Goal: Information Seeking & Learning: Learn about a topic

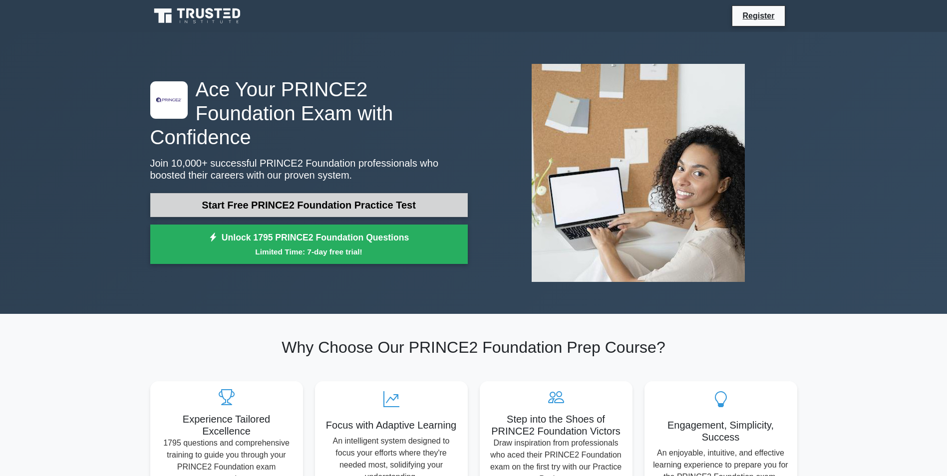
click at [364, 193] on link "Start Free PRINCE2 Foundation Practice Test" at bounding box center [309, 205] width 318 height 24
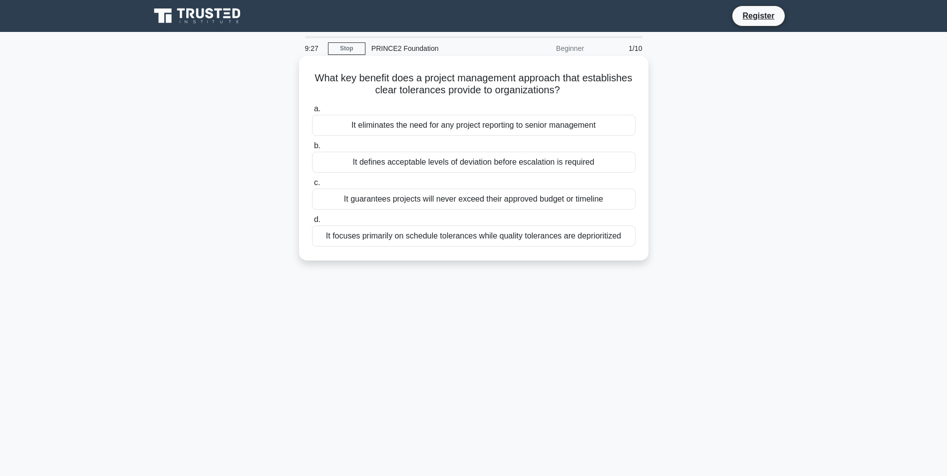
click at [466, 161] on div "It defines acceptable levels of deviation before escalation is required" at bounding box center [474, 162] width 324 height 21
click at [312, 149] on input "b. It defines acceptable levels of deviation before escalation is required" at bounding box center [312, 146] width 0 height 6
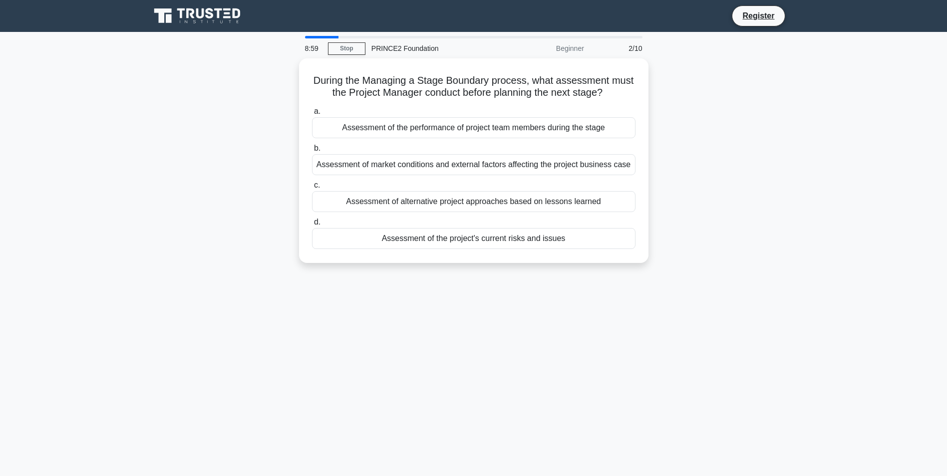
click at [466, 161] on div "Assessment of market conditions and external factors affecting the project busi…" at bounding box center [474, 164] width 324 height 21
click at [312, 152] on input "b. Assessment of market conditions and external factors affecting the project b…" at bounding box center [312, 148] width 0 height 6
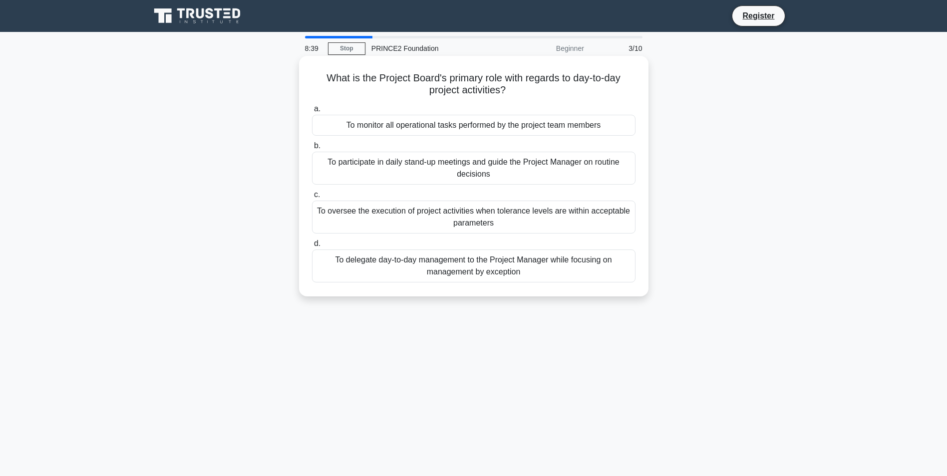
click at [507, 264] on div "To delegate day-to-day management to the Project Manager while focusing on mana…" at bounding box center [474, 266] width 324 height 33
click at [312, 247] on input "d. To delegate day-to-day management to the Project Manager while focusing on m…" at bounding box center [312, 244] width 0 height 6
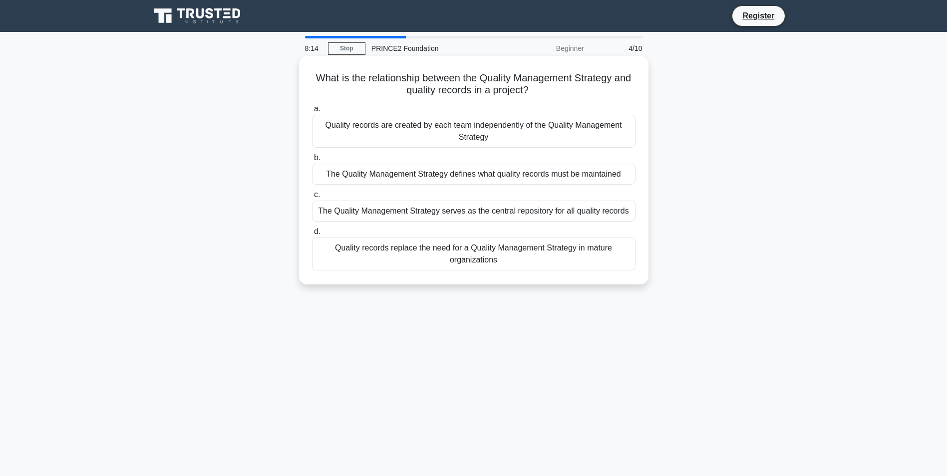
click at [544, 171] on div "The Quality Management Strategy defines what quality records must be maintained" at bounding box center [474, 174] width 324 height 21
click at [312, 161] on input "b. The Quality Management Strategy defines what quality records must be maintai…" at bounding box center [312, 158] width 0 height 6
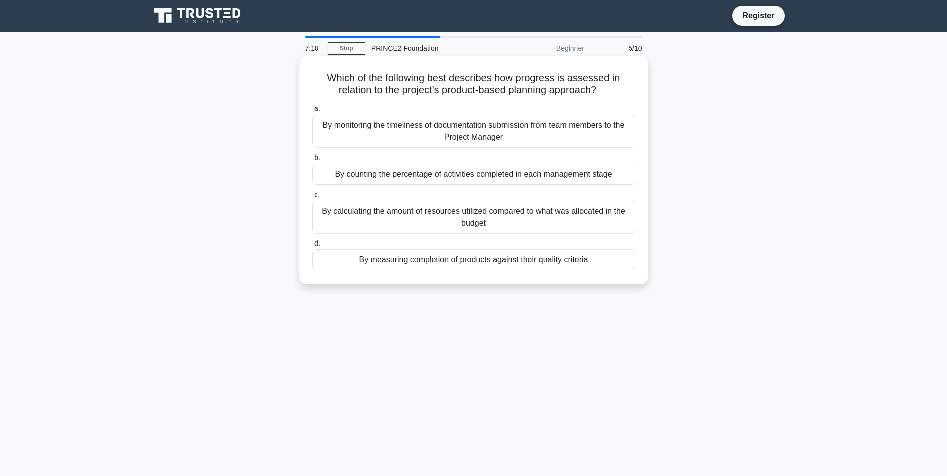
click at [561, 258] on div "By measuring completion of products against their quality criteria" at bounding box center [474, 260] width 324 height 21
click at [312, 247] on input "d. By measuring completion of products against their quality criteria" at bounding box center [312, 244] width 0 height 6
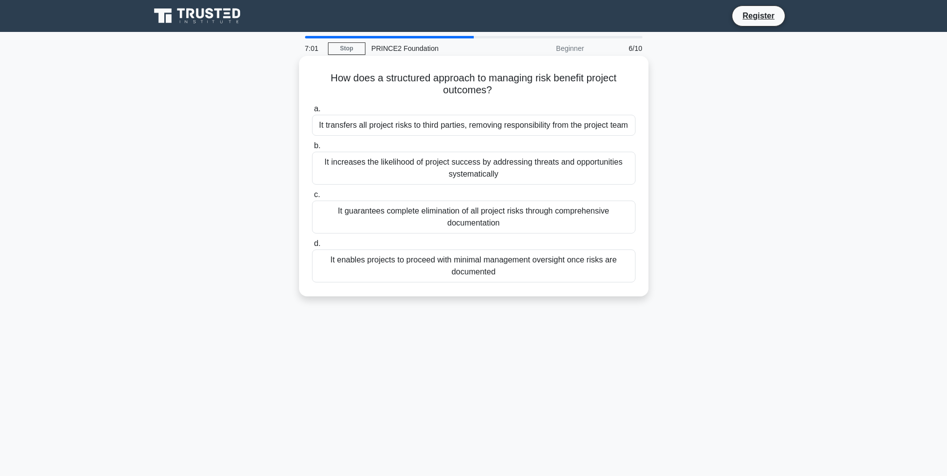
click at [572, 165] on div "It increases the likelihood of project success by addressing threats and opport…" at bounding box center [474, 168] width 324 height 33
click at [312, 149] on input "b. It increases the likelihood of project success by addressing threats and opp…" at bounding box center [312, 146] width 0 height 6
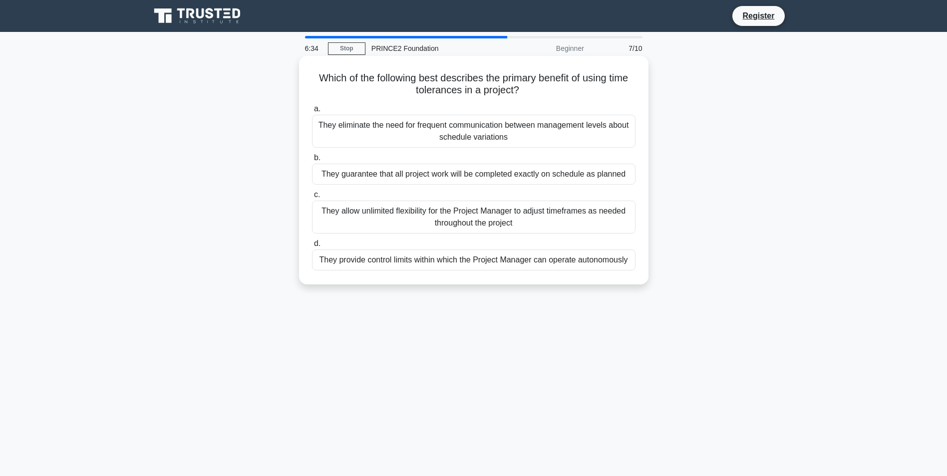
click at [581, 260] on div "They provide control limits within which the Project Manager can operate autono…" at bounding box center [474, 260] width 324 height 21
click at [312, 247] on input "d. They provide control limits within which the Project Manager can operate aut…" at bounding box center [312, 244] width 0 height 6
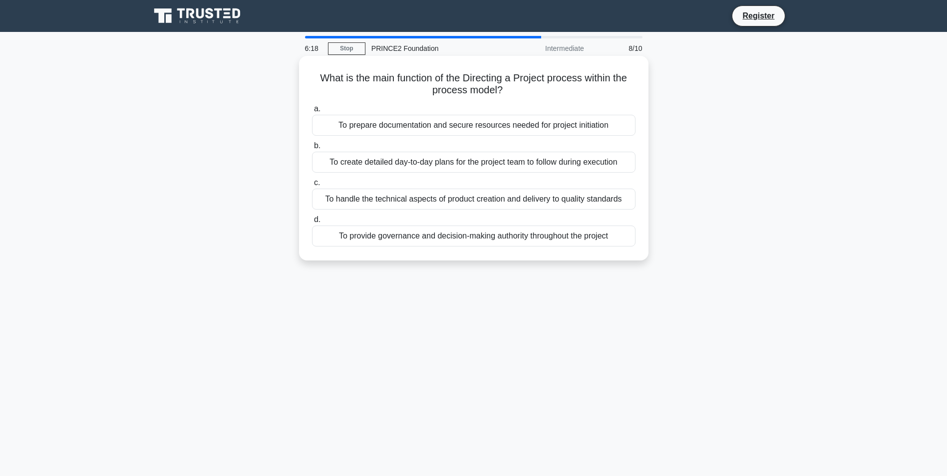
click at [567, 233] on div "To provide governance and decision-making authority throughout the project" at bounding box center [474, 236] width 324 height 21
click at [312, 223] on input "d. To provide governance and decision-making authority throughout the project" at bounding box center [312, 220] width 0 height 6
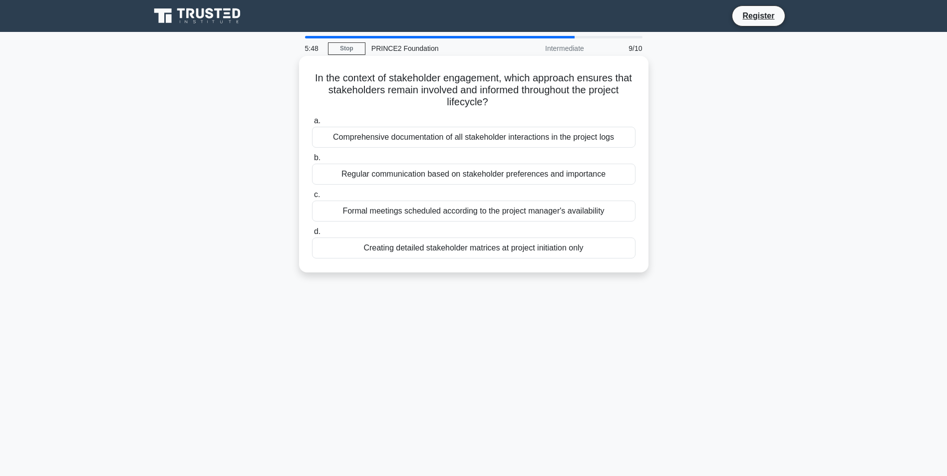
click at [575, 175] on div "Regular communication based on stakeholder preferences and importance" at bounding box center [474, 174] width 324 height 21
click at [312, 161] on input "b. Regular communication based on stakeholder preferences and importance" at bounding box center [312, 158] width 0 height 6
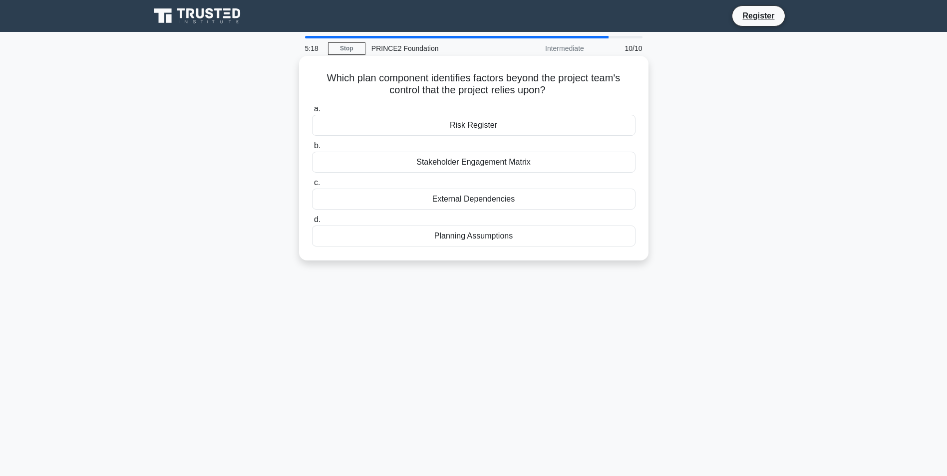
click at [482, 121] on div "Risk Register" at bounding box center [474, 125] width 324 height 21
click at [312, 112] on input "a. Risk Register" at bounding box center [312, 109] width 0 height 6
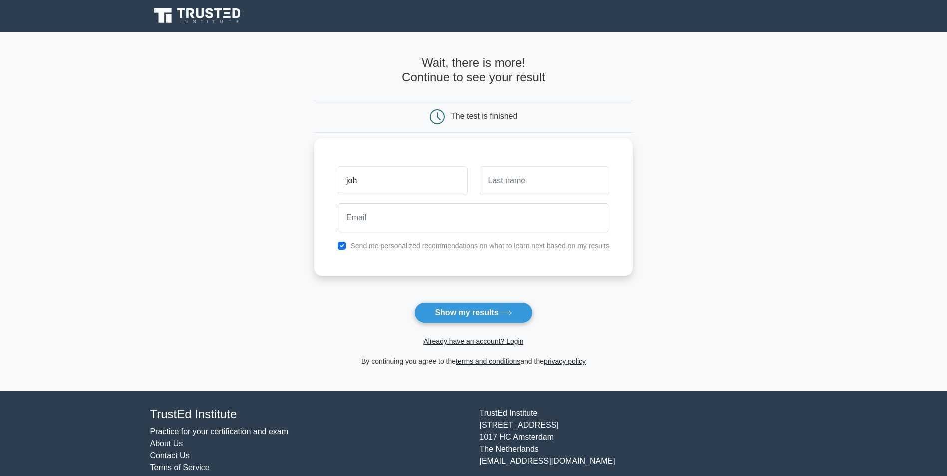
type input "joh"
type input "smith"
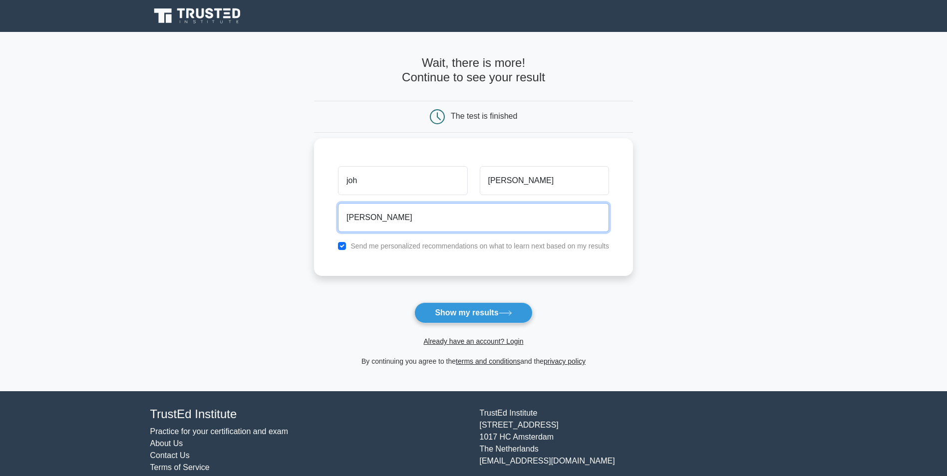
type input "johsmith"
click at [343, 247] on input "checkbox" at bounding box center [342, 246] width 8 height 8
checkbox input "false"
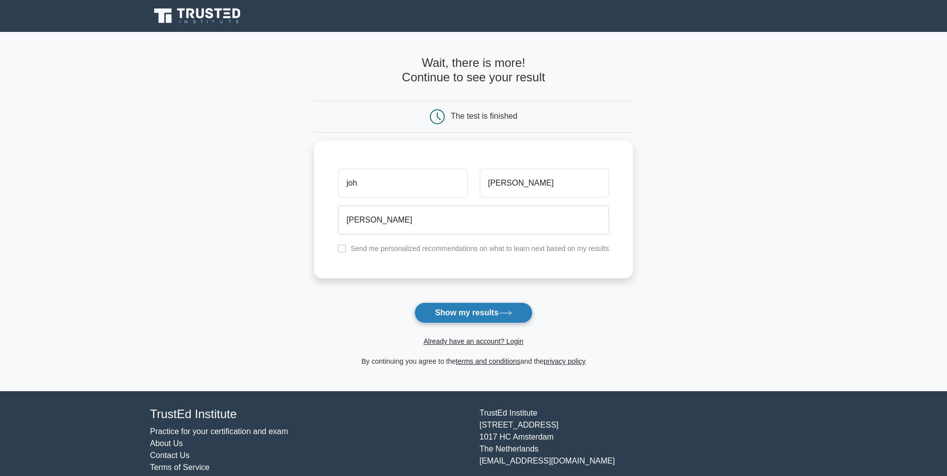
click at [497, 304] on button "Show my results" at bounding box center [473, 313] width 118 height 21
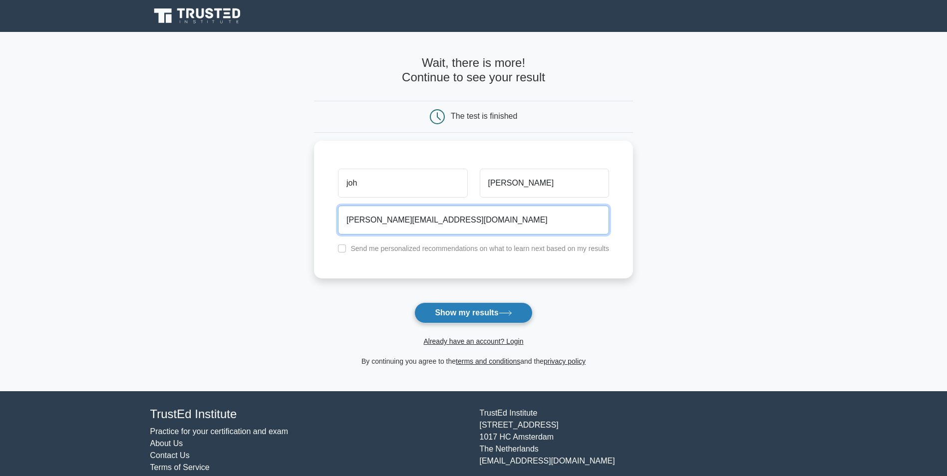
type input "johsmith@hotmail.com"
click at [461, 311] on button "Show my results" at bounding box center [473, 313] width 118 height 21
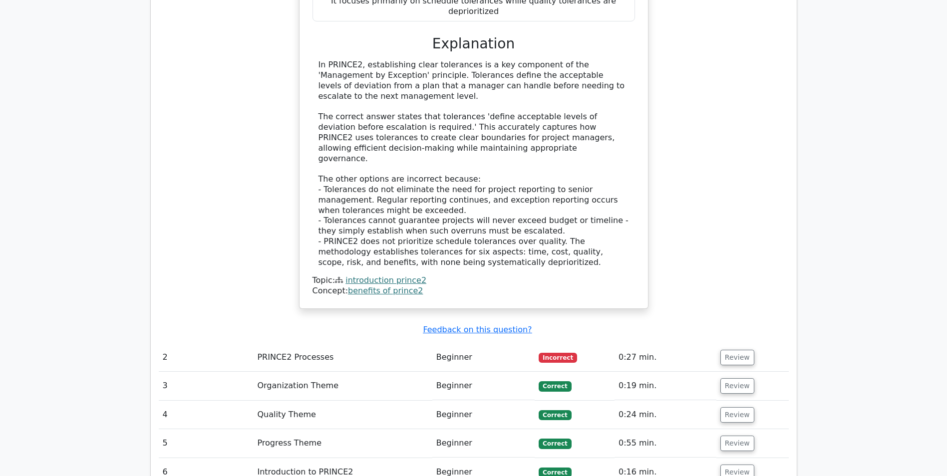
scroll to position [1078, 0]
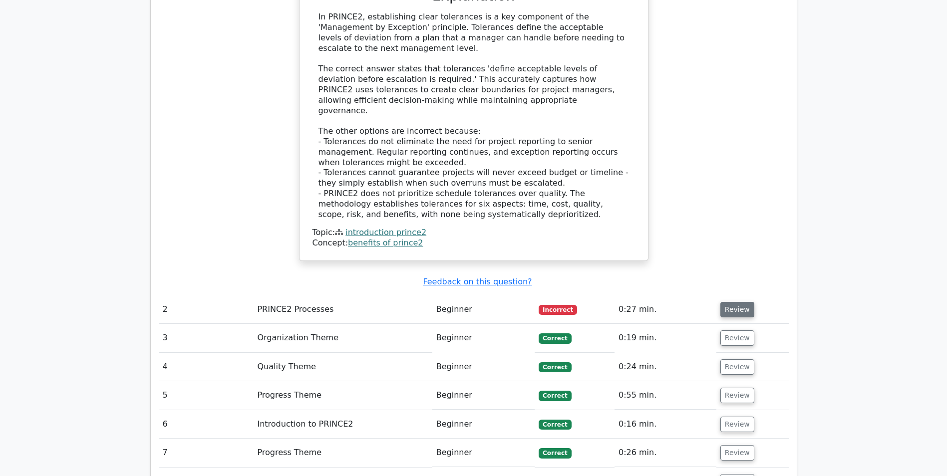
click at [738, 302] on button "Review" at bounding box center [737, 309] width 34 height 15
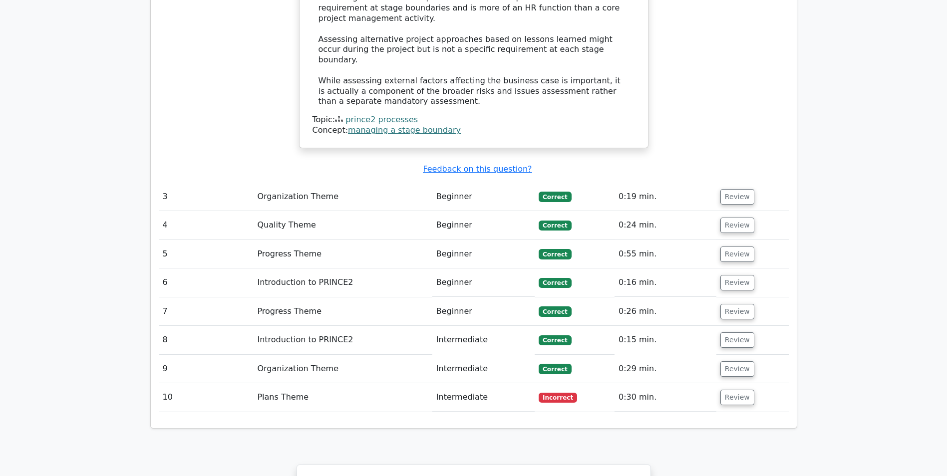
scroll to position [1811, 0]
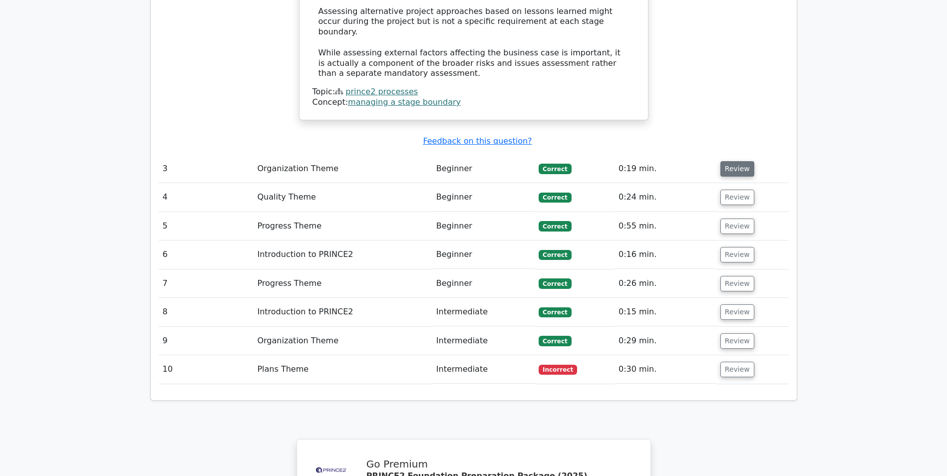
click at [736, 161] on button "Review" at bounding box center [737, 168] width 34 height 15
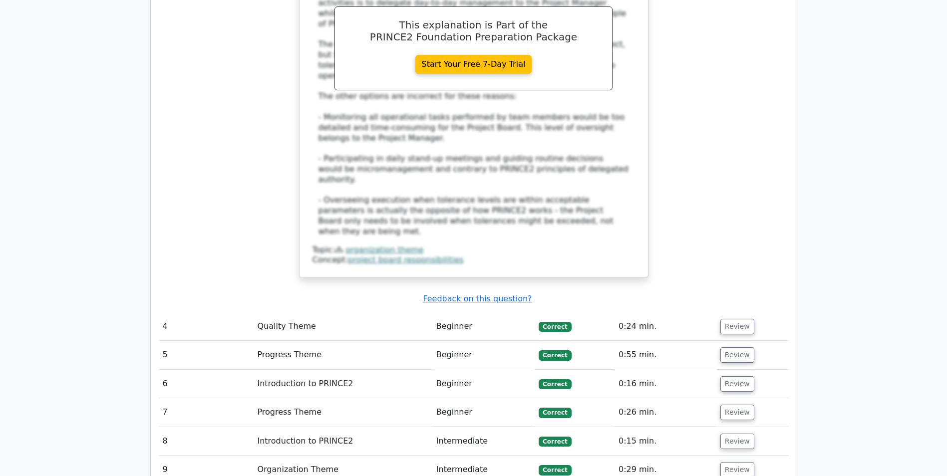
scroll to position [2311, 0]
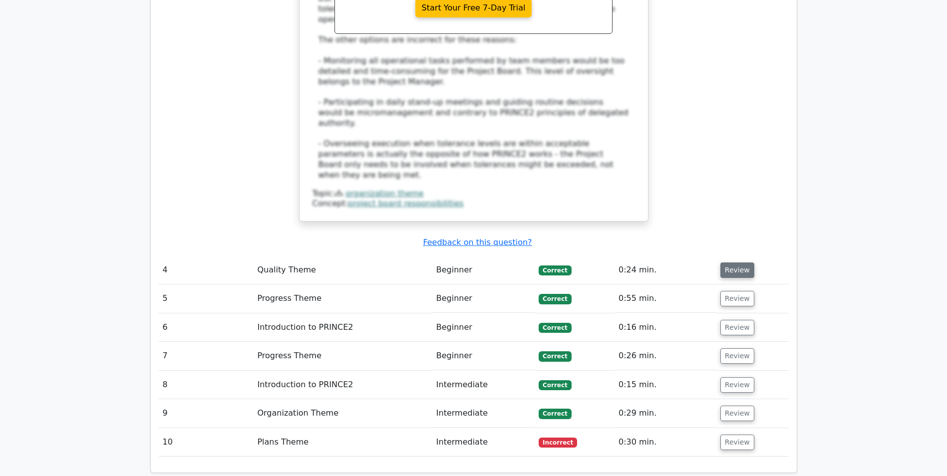
click at [741, 263] on button "Review" at bounding box center [737, 270] width 34 height 15
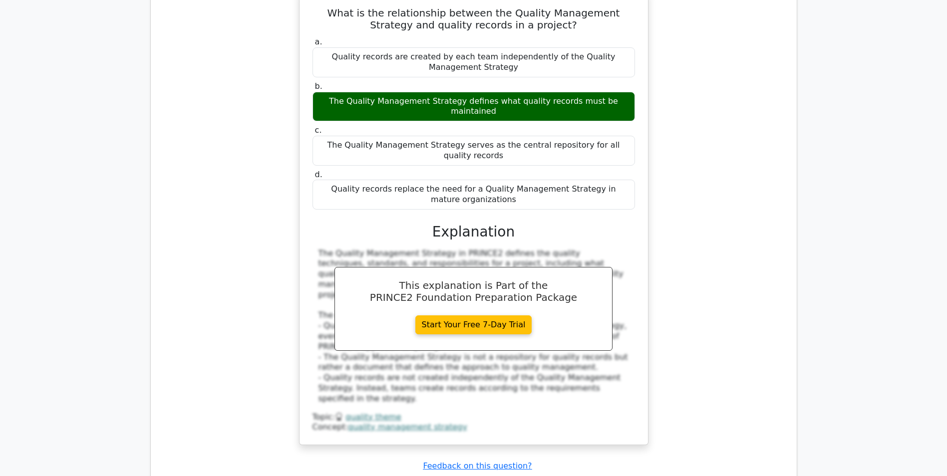
scroll to position [2610, 0]
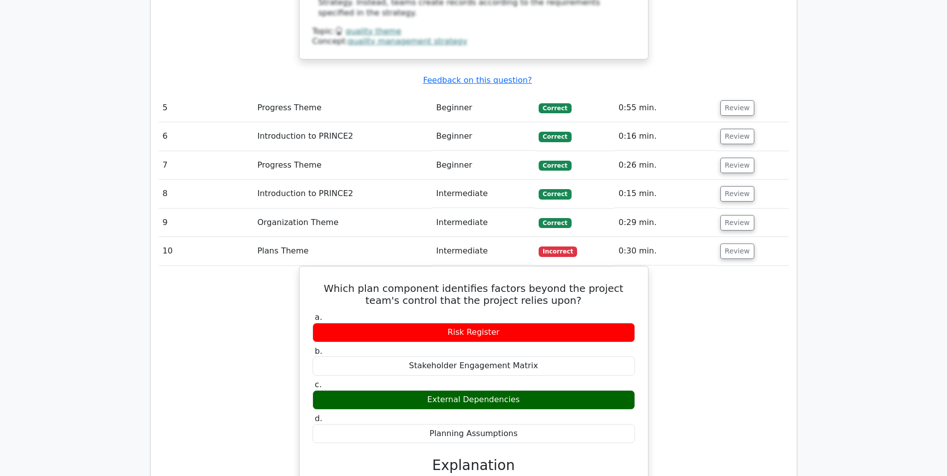
scroll to position [2960, 0]
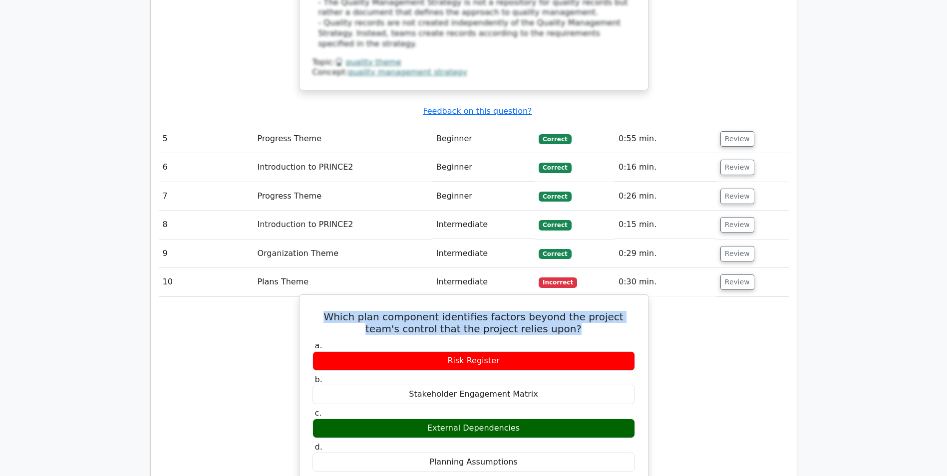
drag, startPoint x: 561, startPoint y: 135, endPoint x: 319, endPoint y: 126, distance: 242.3
click at [319, 311] on h5 "Which plan component identifies factors beyond the project team's control that …" at bounding box center [474, 323] width 325 height 24
copy h5 "Which plan component identifies factors beyond the project team's control that …"
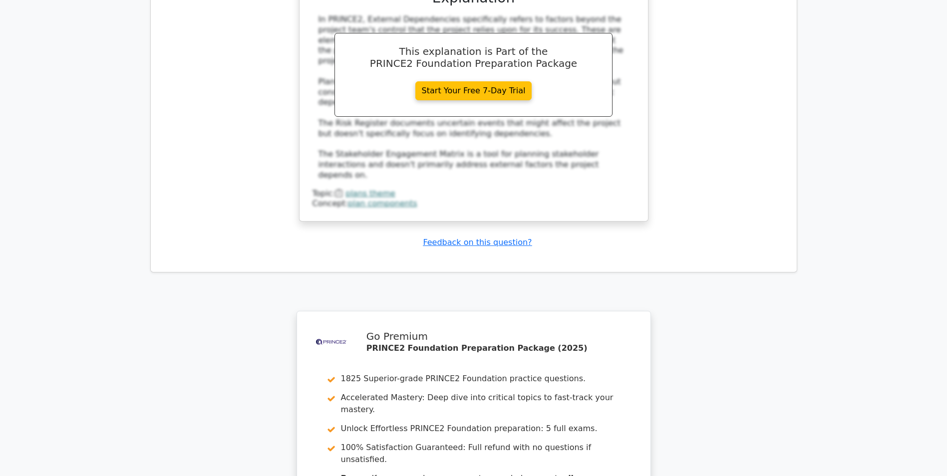
scroll to position [3459, 0]
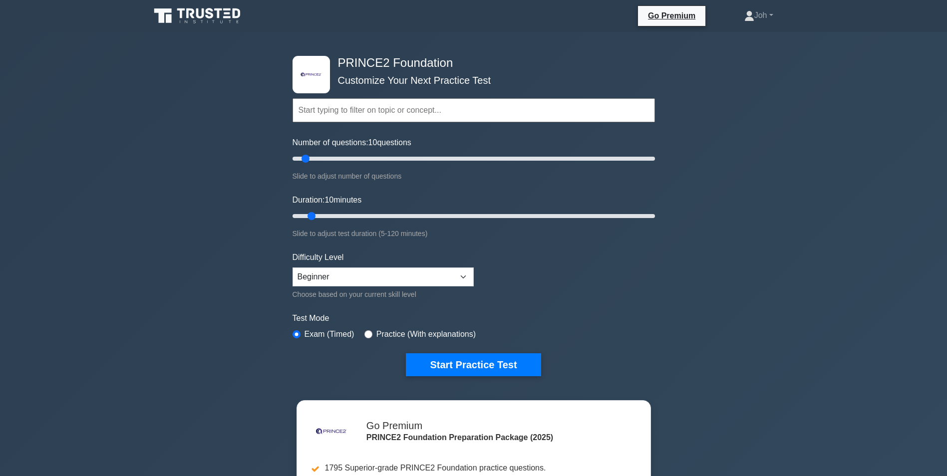
click at [443, 114] on input "text" at bounding box center [474, 110] width 362 height 24
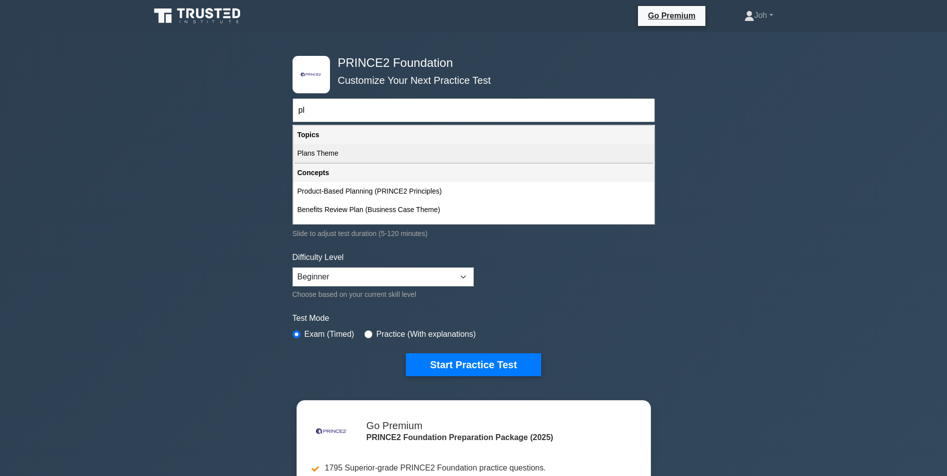
type input "p"
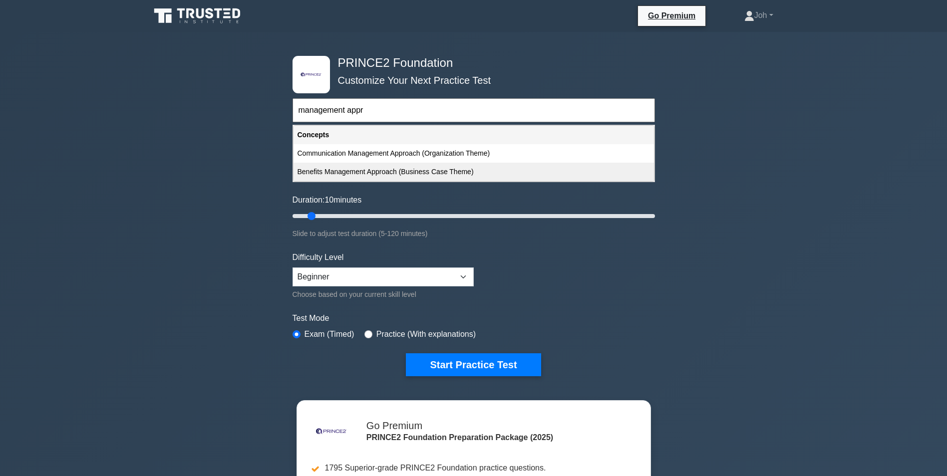
click at [367, 172] on div "Benefits Management Approach (Business Case Theme)" at bounding box center [474, 172] width 360 height 18
type input "Benefits Management Approach (Business Case Theme)"
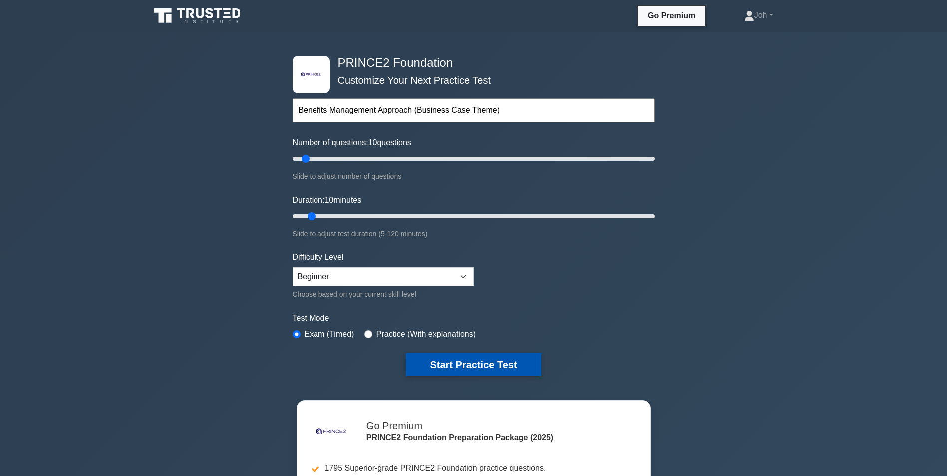
click at [511, 356] on button "Start Practice Test" at bounding box center [473, 364] width 135 height 23
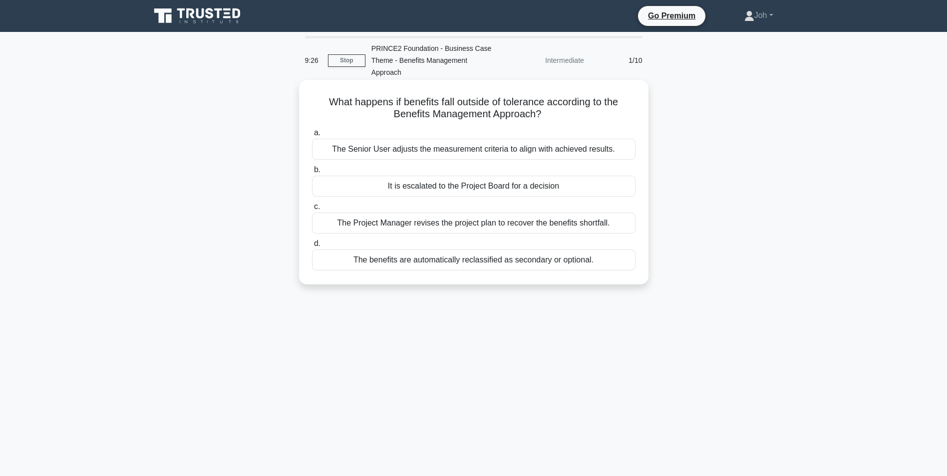
click at [487, 186] on div "It is escalated to the Project Board for a decision" at bounding box center [474, 186] width 324 height 21
click at [312, 173] on input "b. It is escalated to the Project Board for a decision" at bounding box center [312, 170] width 0 height 6
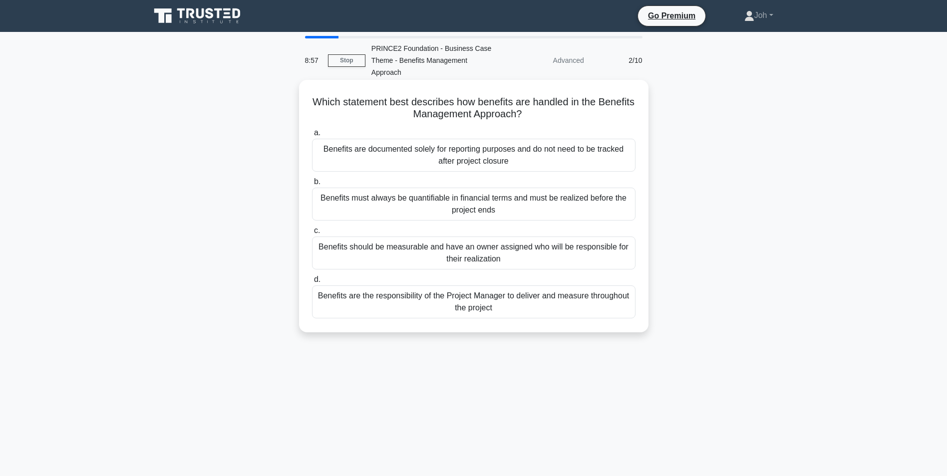
click at [481, 254] on div "Benefits should be measurable and have an owner assigned who will be responsibl…" at bounding box center [474, 253] width 324 height 33
click at [312, 234] on input "c. Benefits should be measurable and have an owner assigned who will be respons…" at bounding box center [312, 231] width 0 height 6
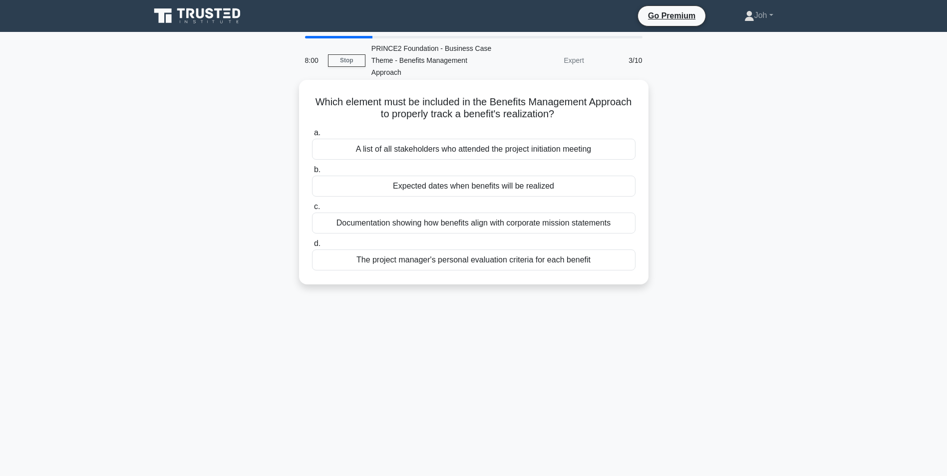
click at [544, 185] on div "Expected dates when benefits will be realized" at bounding box center [474, 186] width 324 height 21
click at [312, 173] on input "b. Expected dates when benefits will be realized" at bounding box center [312, 170] width 0 height 6
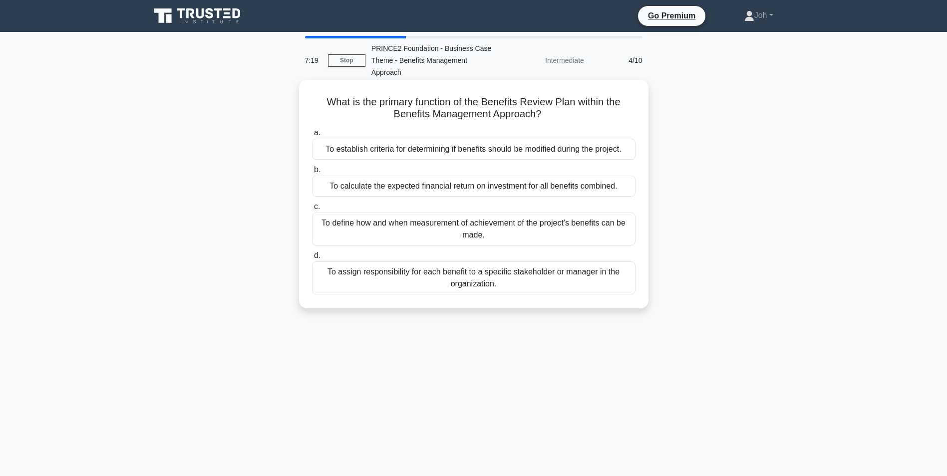
click at [596, 223] on div "To define how and when measurement of achievement of the project's benefits can…" at bounding box center [474, 229] width 324 height 33
click at [312, 210] on input "c. To define how and when measurement of achievement of the project's benefits …" at bounding box center [312, 207] width 0 height 6
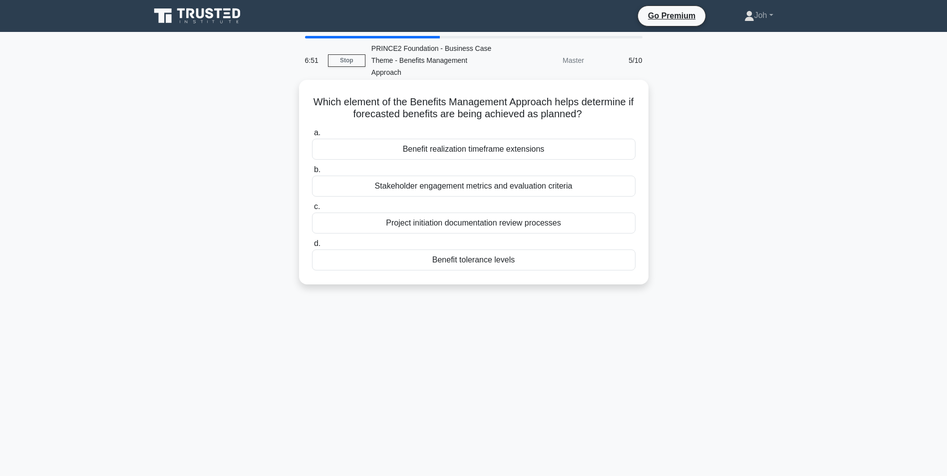
click at [523, 223] on div "Project initiation documentation review processes" at bounding box center [474, 223] width 324 height 21
click at [312, 210] on input "c. Project initiation documentation review processes" at bounding box center [312, 207] width 0 height 6
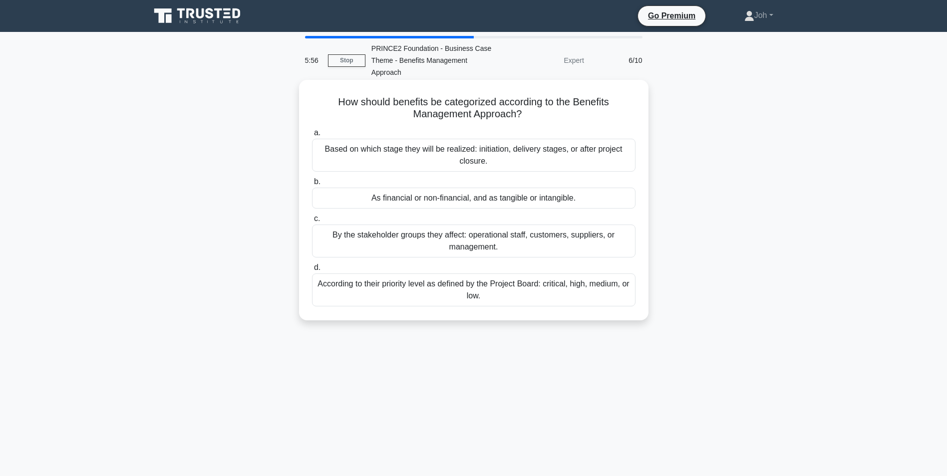
click at [501, 153] on div "Based on which stage they will be realized: initiation, delivery stages, or aft…" at bounding box center [474, 155] width 324 height 33
click at [312, 136] on input "a. Based on which stage they will be realized: initiation, delivery stages, or …" at bounding box center [312, 133] width 0 height 6
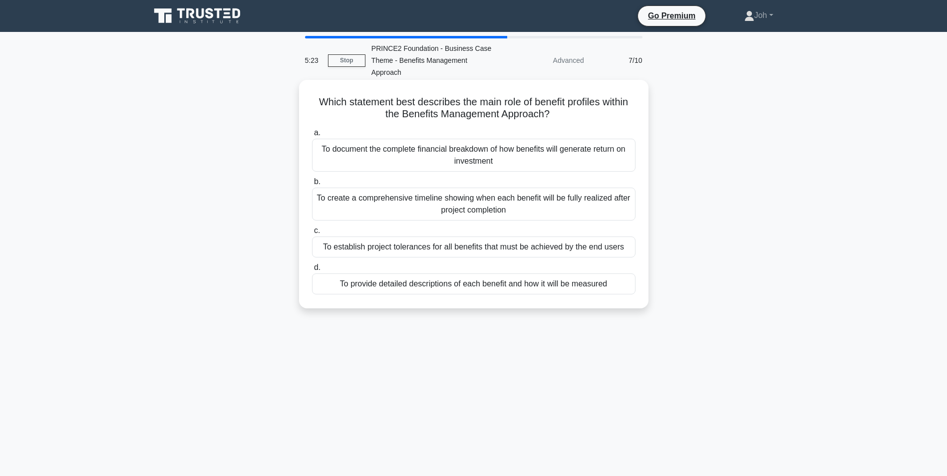
click at [419, 283] on div "To provide detailed descriptions of each benefit and how it will be measured" at bounding box center [474, 284] width 324 height 21
click at [312, 271] on input "d. To provide detailed descriptions of each benefit and how it will be measured" at bounding box center [312, 268] width 0 height 6
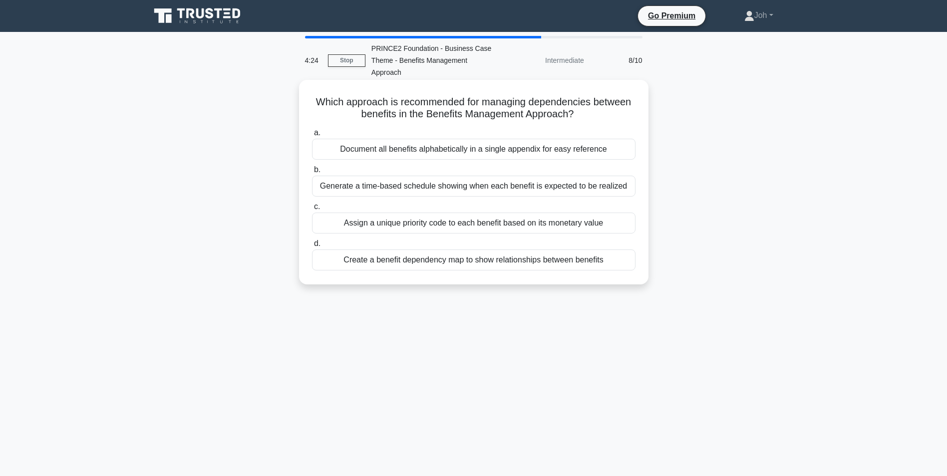
click at [401, 184] on div "Generate a time-based schedule showing when each benefit is expected to be real…" at bounding box center [474, 186] width 324 height 21
click at [312, 173] on input "b. Generate a time-based schedule showing when each benefit is expected to be r…" at bounding box center [312, 170] width 0 height 6
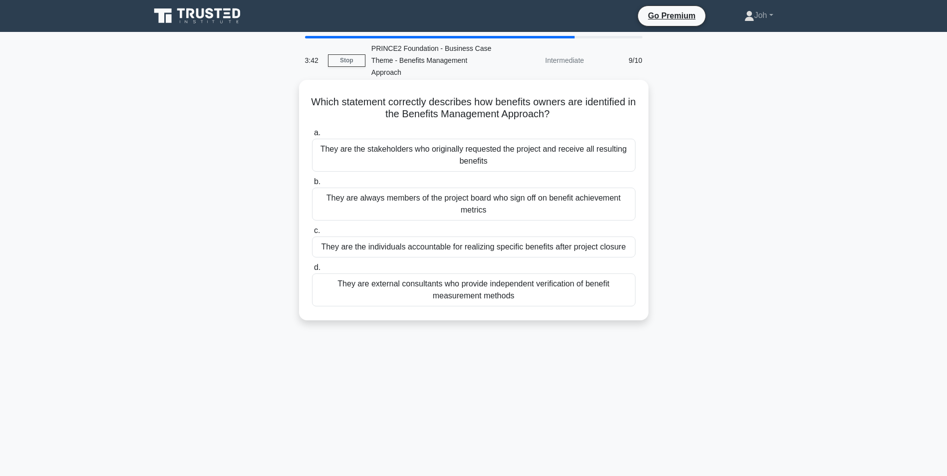
click at [402, 208] on div "They are always members of the project board who sign off on benefit achievemen…" at bounding box center [474, 204] width 324 height 33
click at [312, 185] on input "b. They are always members of the project board who sign off on benefit achieve…" at bounding box center [312, 182] width 0 height 6
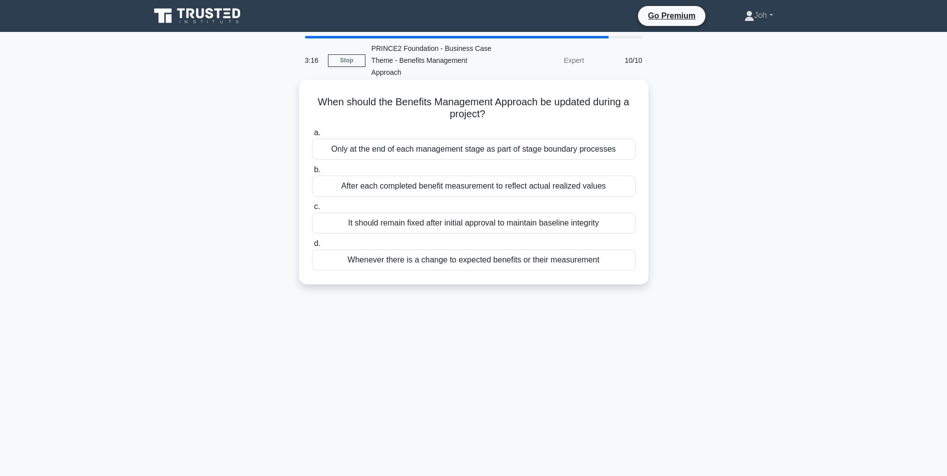
click at [472, 148] on div "Only at the end of each management stage as part of stage boundary processes" at bounding box center [474, 149] width 324 height 21
click at [312, 136] on input "a. Only at the end of each management stage as part of stage boundary processes" at bounding box center [312, 133] width 0 height 6
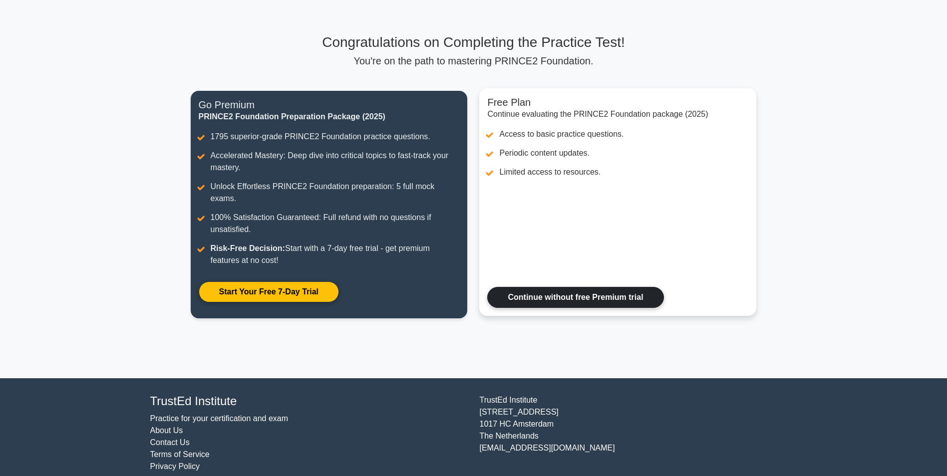
scroll to position [46, 0]
click at [623, 287] on link "Continue without free Premium trial" at bounding box center [575, 297] width 176 height 21
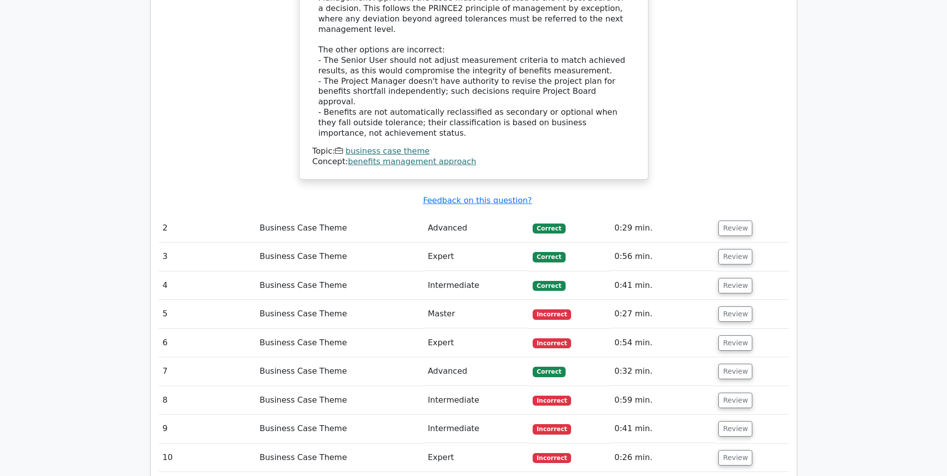
scroll to position [1101, 0]
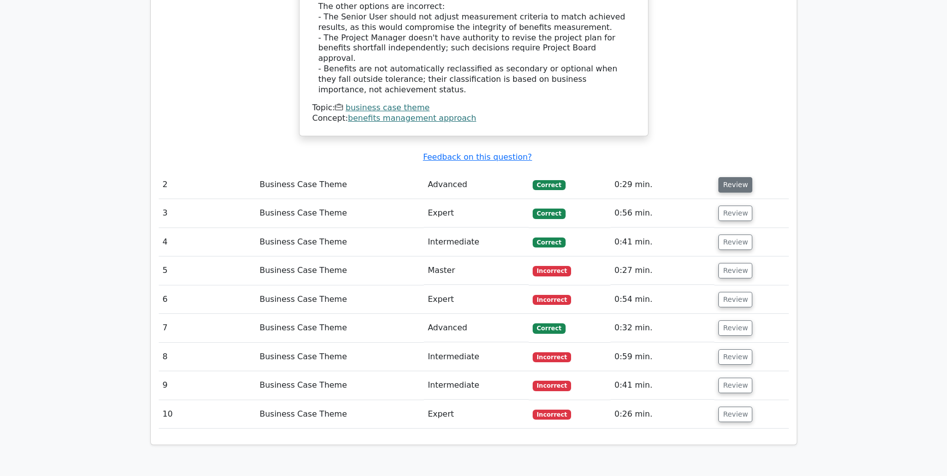
click at [737, 177] on button "Review" at bounding box center [735, 184] width 34 height 15
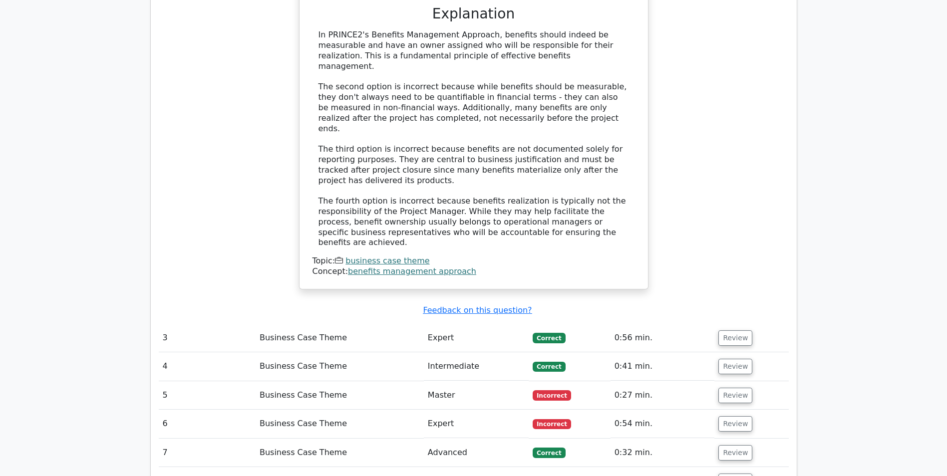
scroll to position [1542, 0]
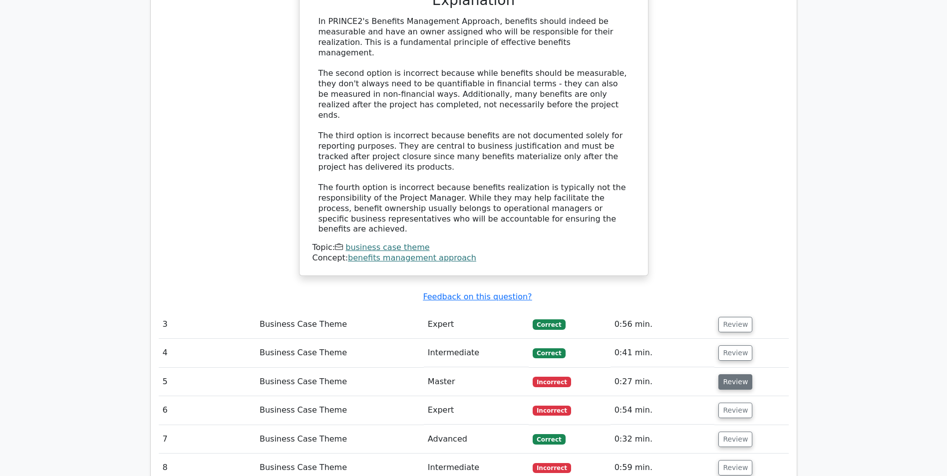
click at [740, 374] on button "Review" at bounding box center [735, 381] width 34 height 15
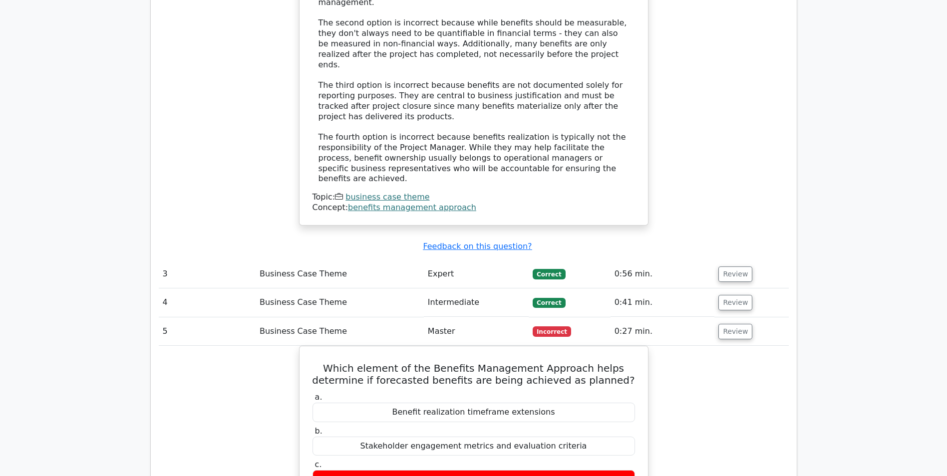
scroll to position [1592, 0]
click at [735, 296] on button "Review" at bounding box center [735, 303] width 34 height 15
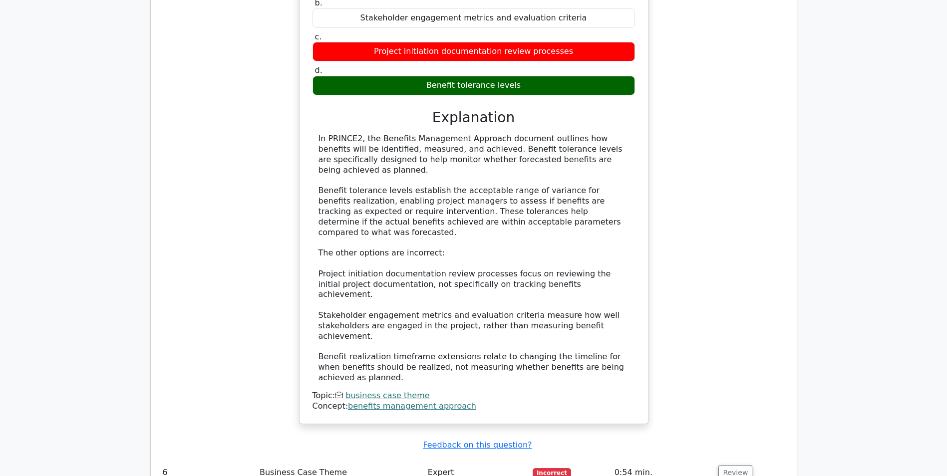
scroll to position [2590, 0]
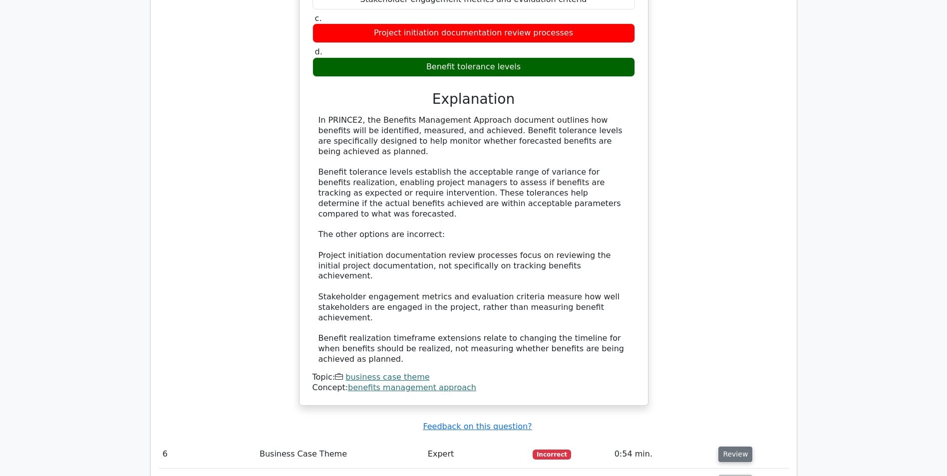
click at [733, 447] on button "Review" at bounding box center [735, 454] width 34 height 15
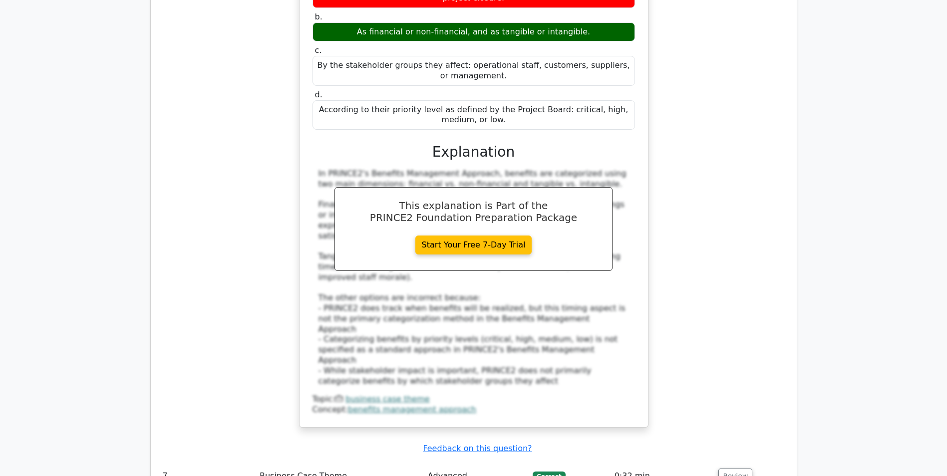
scroll to position [3139, 0]
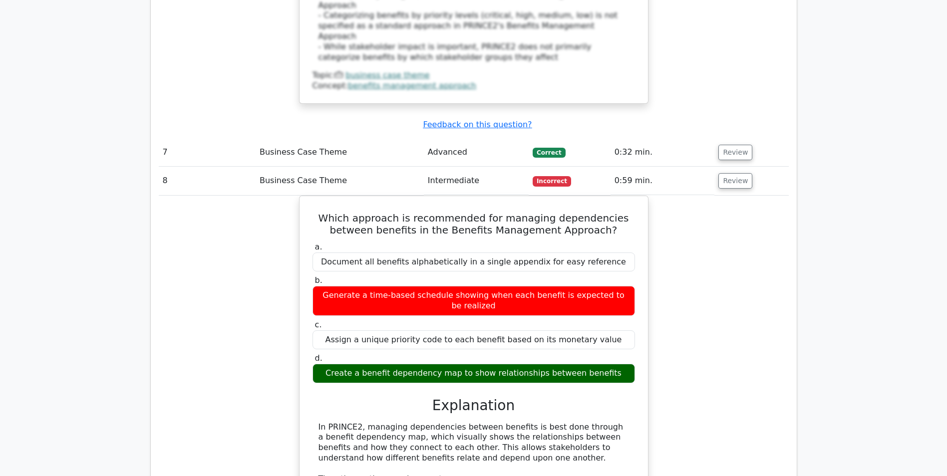
scroll to position [3489, 0]
